Goal: Task Accomplishment & Management: Use online tool/utility

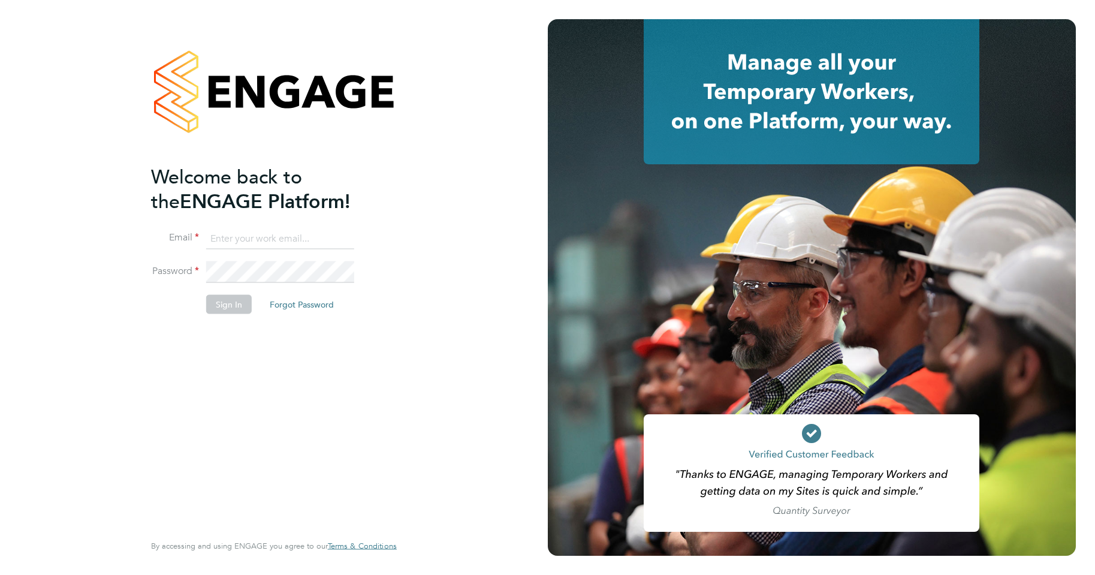
type input "laura@xede.co.uk"
click at [221, 306] on button "Sign In" at bounding box center [229, 303] width 46 height 19
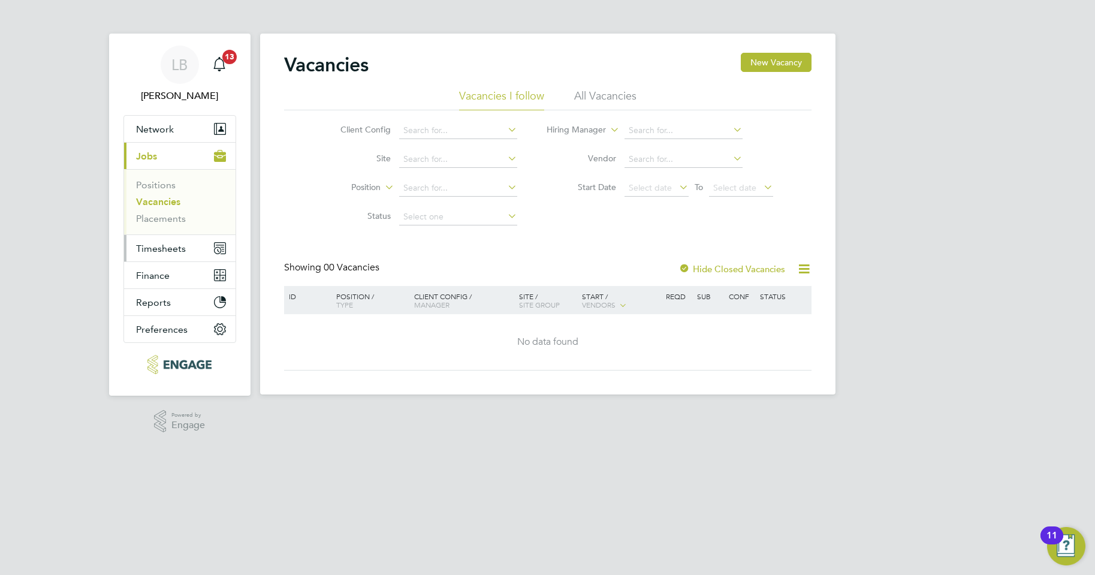
click at [165, 249] on span "Timesheets" at bounding box center [161, 248] width 50 height 11
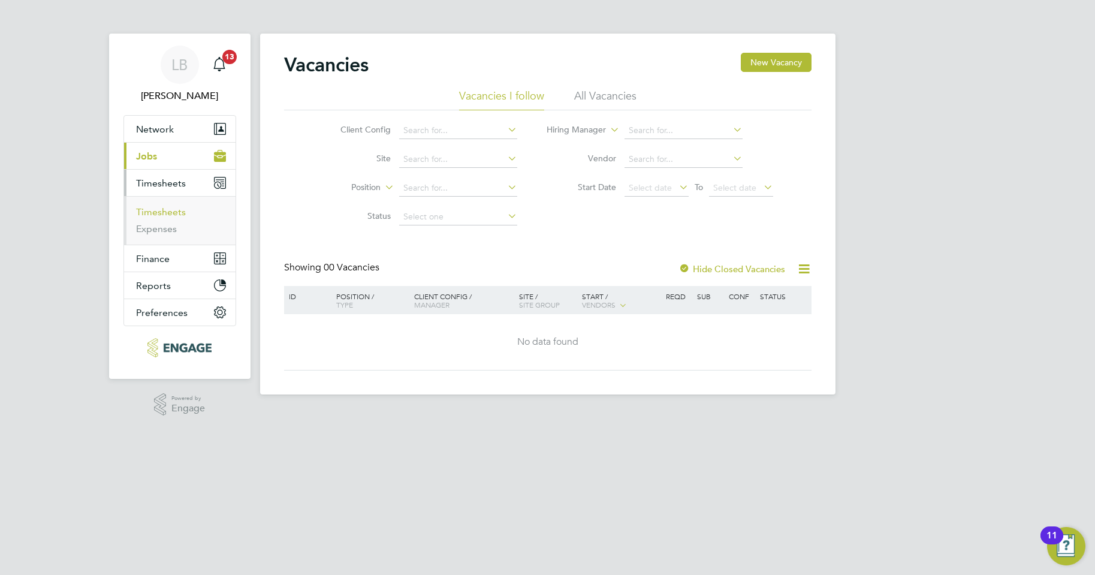
click at [165, 208] on link "Timesheets" at bounding box center [161, 211] width 50 height 11
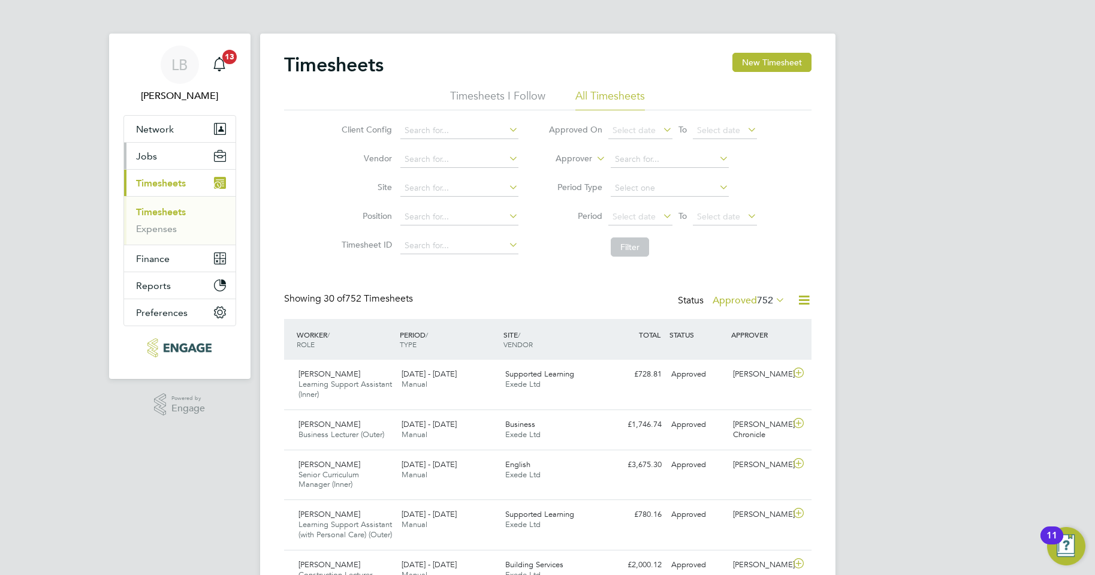
click at [152, 158] on span "Jobs" at bounding box center [146, 155] width 21 height 11
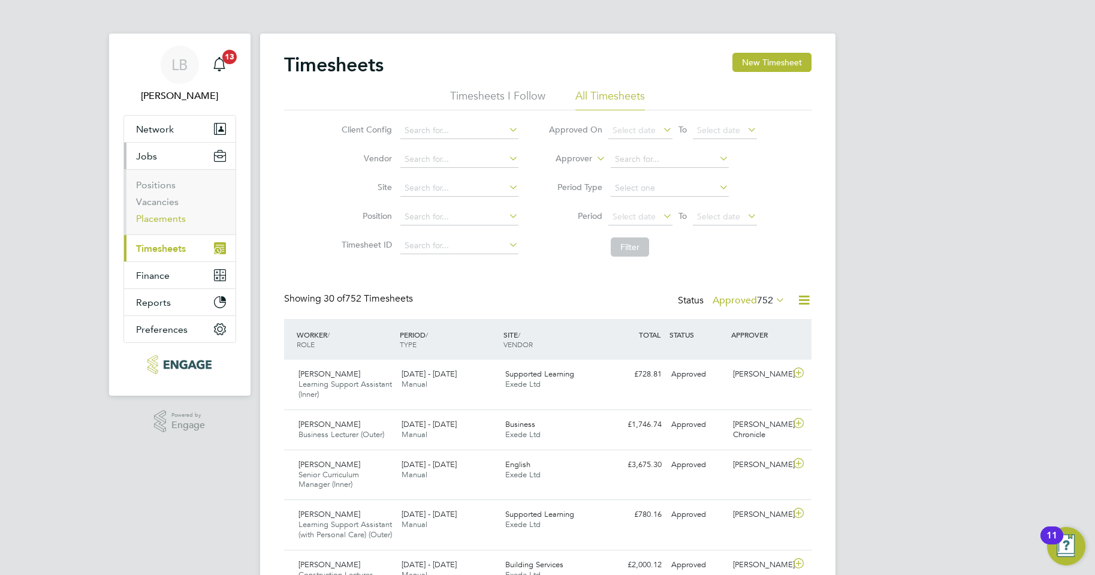
click at [162, 218] on link "Placements" at bounding box center [161, 218] width 50 height 11
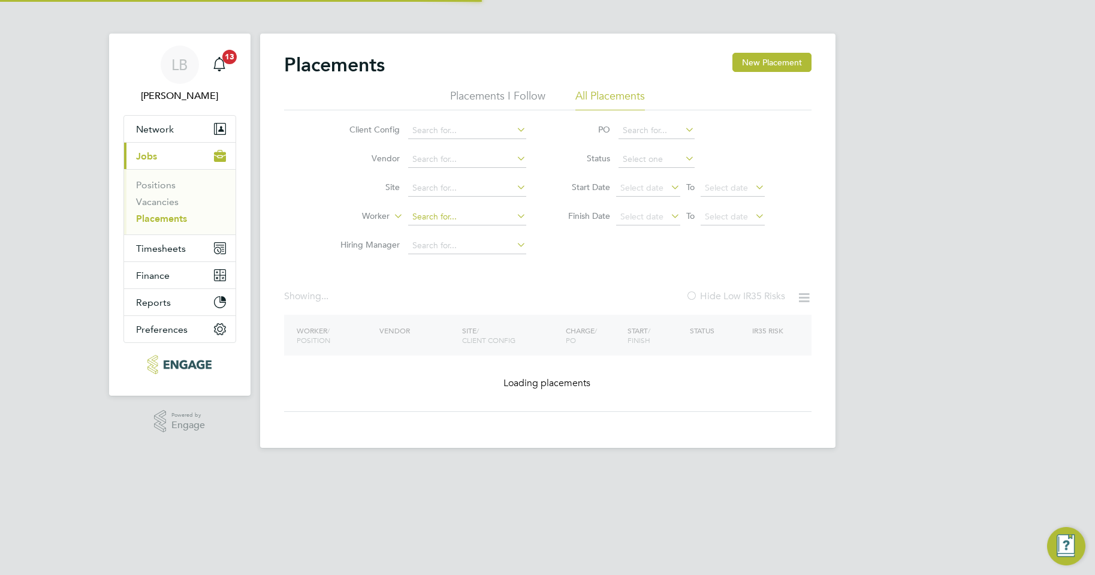
click at [428, 220] on input at bounding box center [467, 217] width 118 height 17
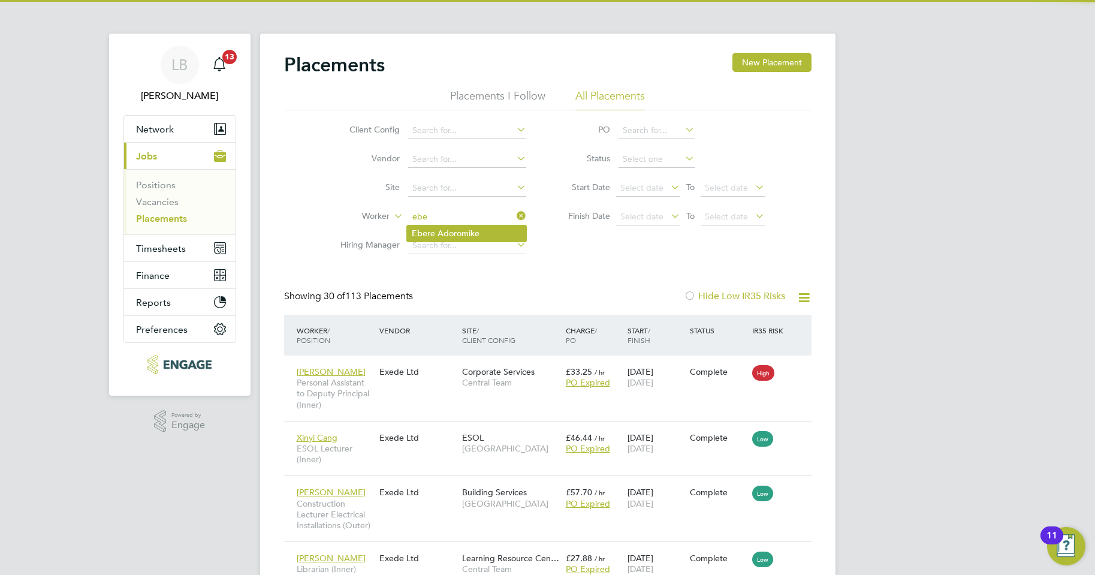
click at [429, 228] on li "Ebe re Adoromike" at bounding box center [466, 233] width 119 height 16
type input "Ebere Adoromike"
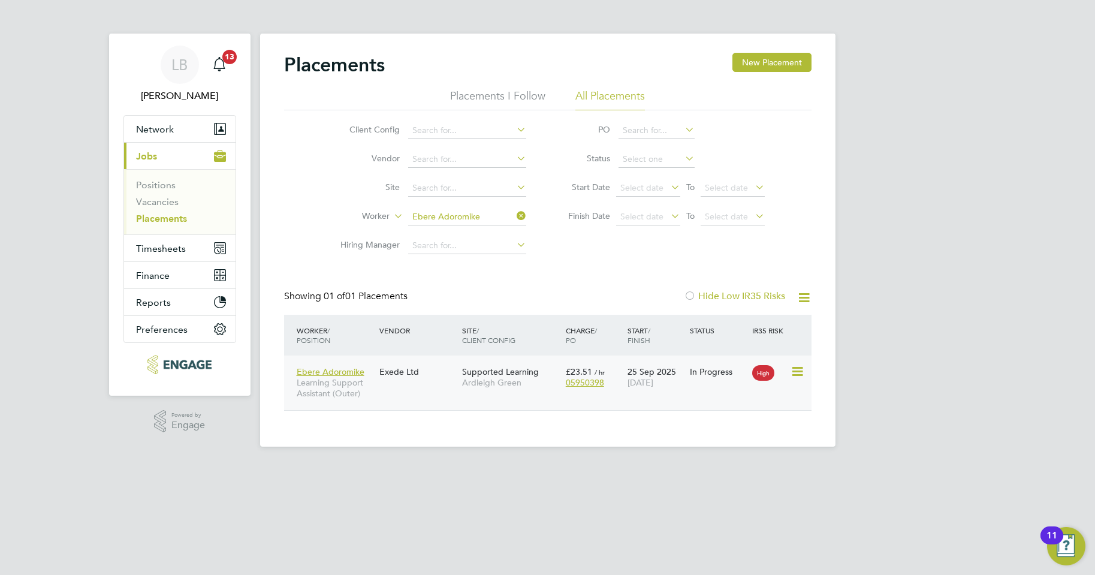
click at [523, 391] on div "Supported Learning Ardleigh Green" at bounding box center [511, 377] width 104 height 34
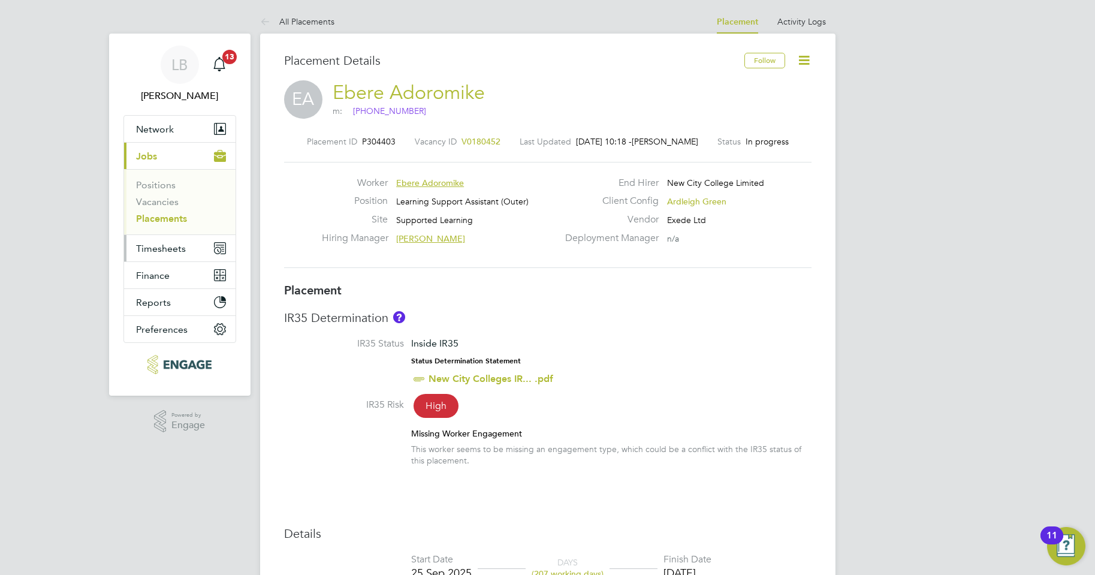
click at [162, 248] on span "Timesheets" at bounding box center [161, 248] width 50 height 11
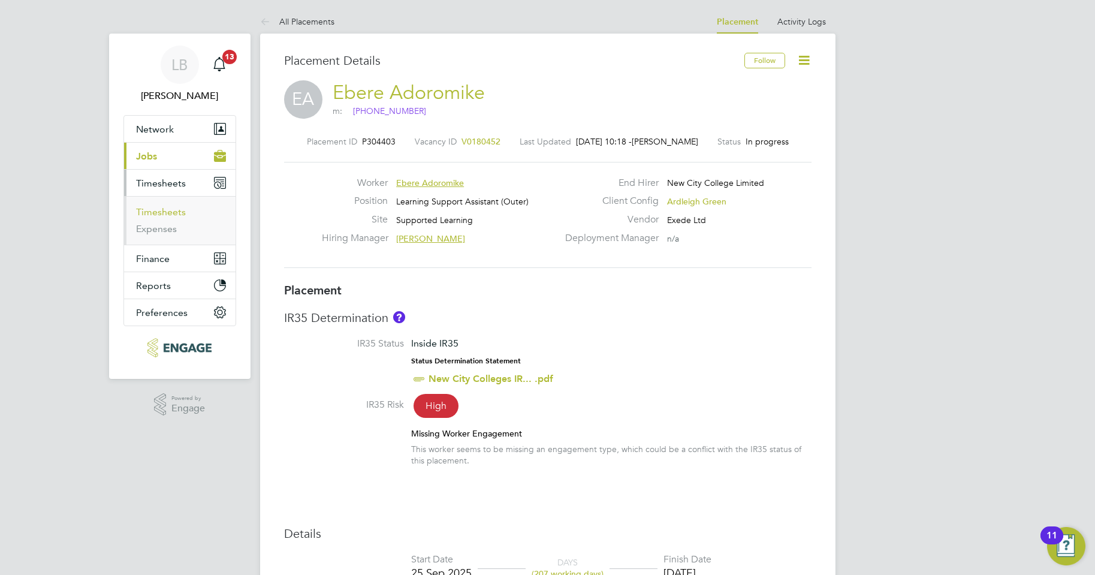
click at [159, 213] on link "Timesheets" at bounding box center [161, 211] width 50 height 11
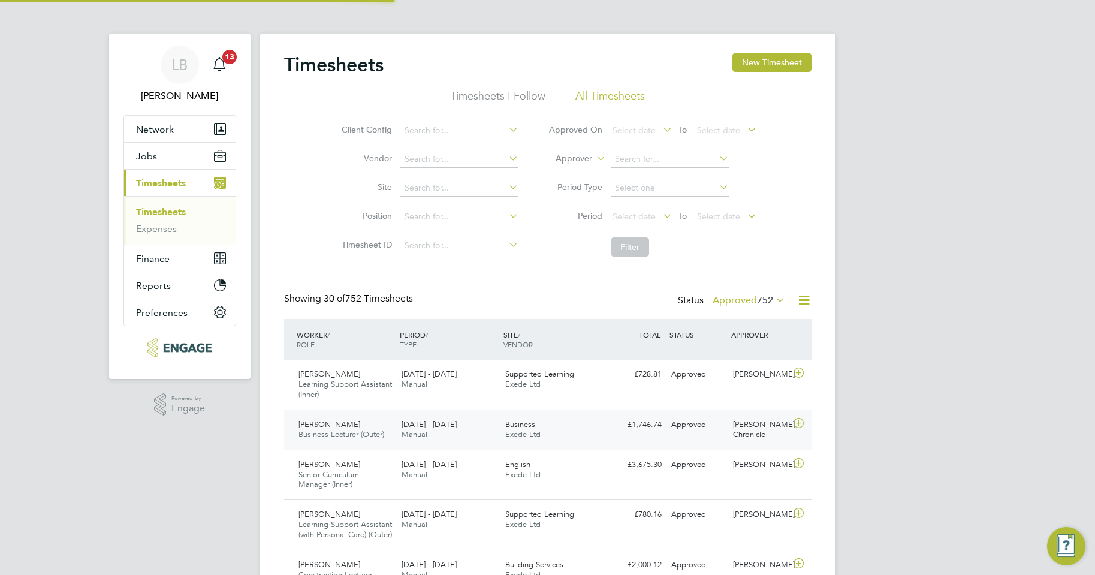
scroll to position [40, 104]
click at [749, 67] on button "New Timesheet" at bounding box center [771, 62] width 79 height 19
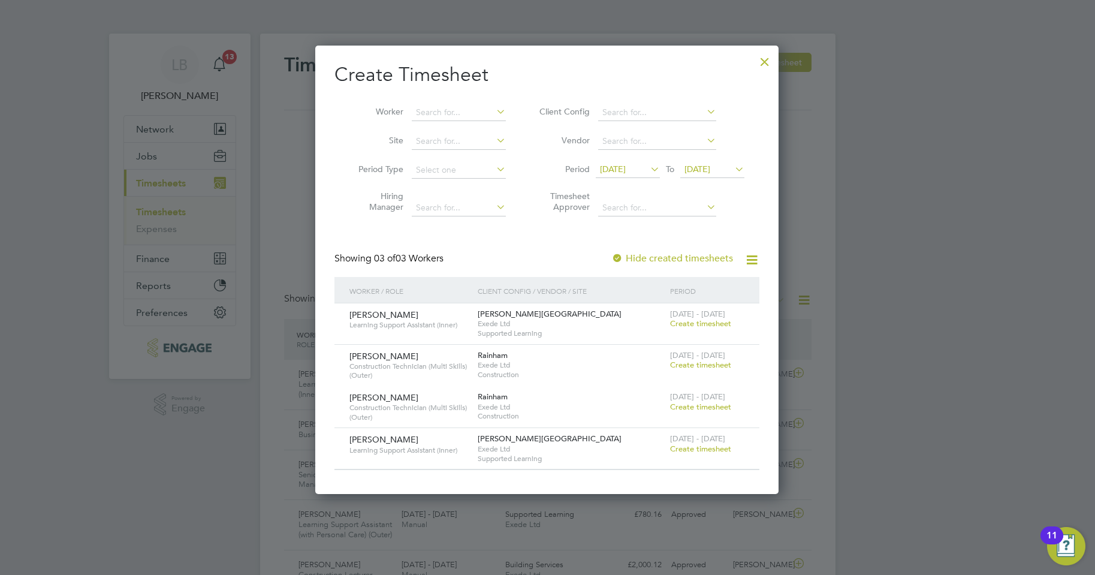
click at [764, 58] on div at bounding box center [765, 59] width 22 height 22
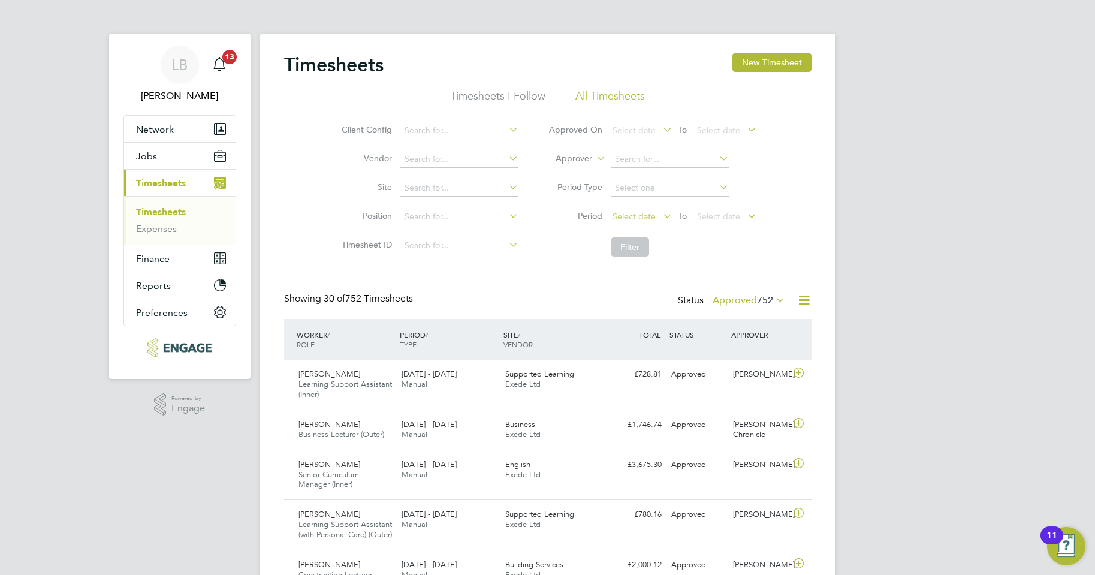
click at [636, 215] on span "Select date" at bounding box center [634, 216] width 43 height 11
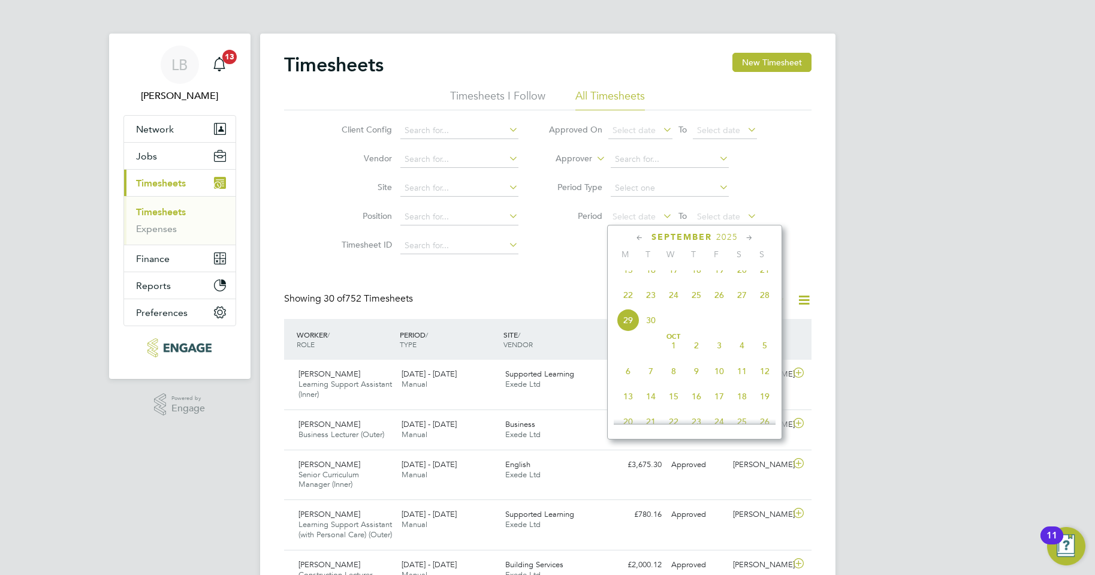
click at [630, 306] on span "22" at bounding box center [628, 295] width 23 height 23
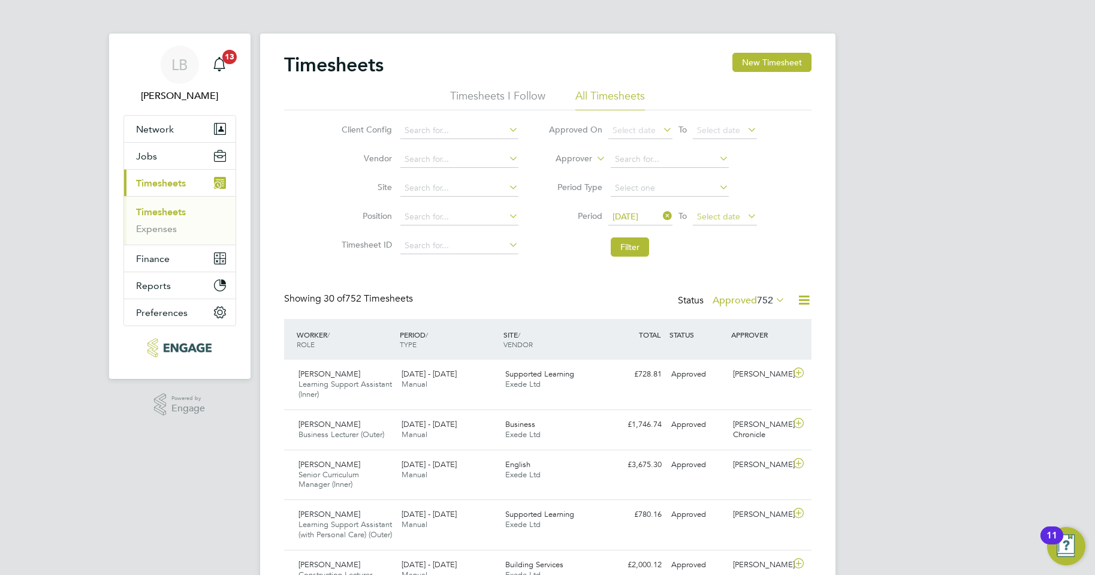
click at [721, 212] on span "Select date" at bounding box center [718, 216] width 43 height 11
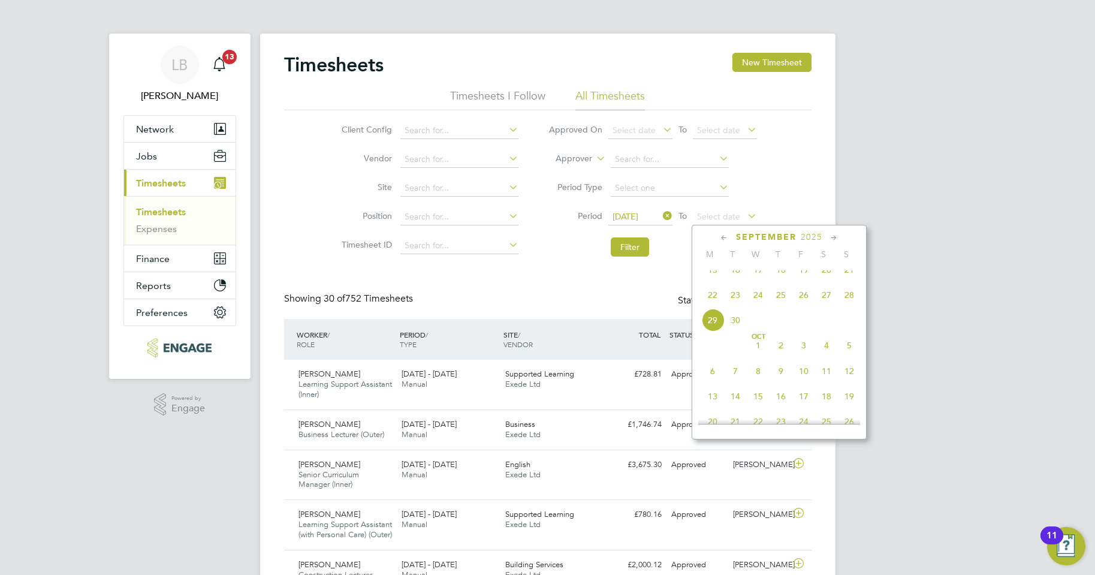
click at [845, 304] on span "28" at bounding box center [849, 295] width 23 height 23
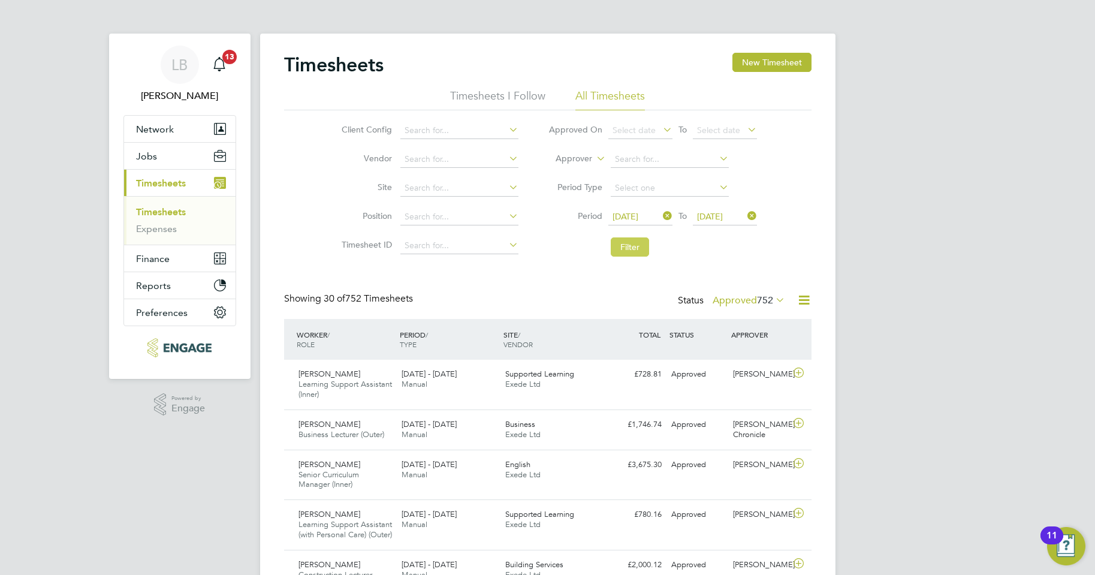
click at [632, 249] on button "Filter" at bounding box center [630, 246] width 38 height 19
